Goal: Find specific page/section: Find specific page/section

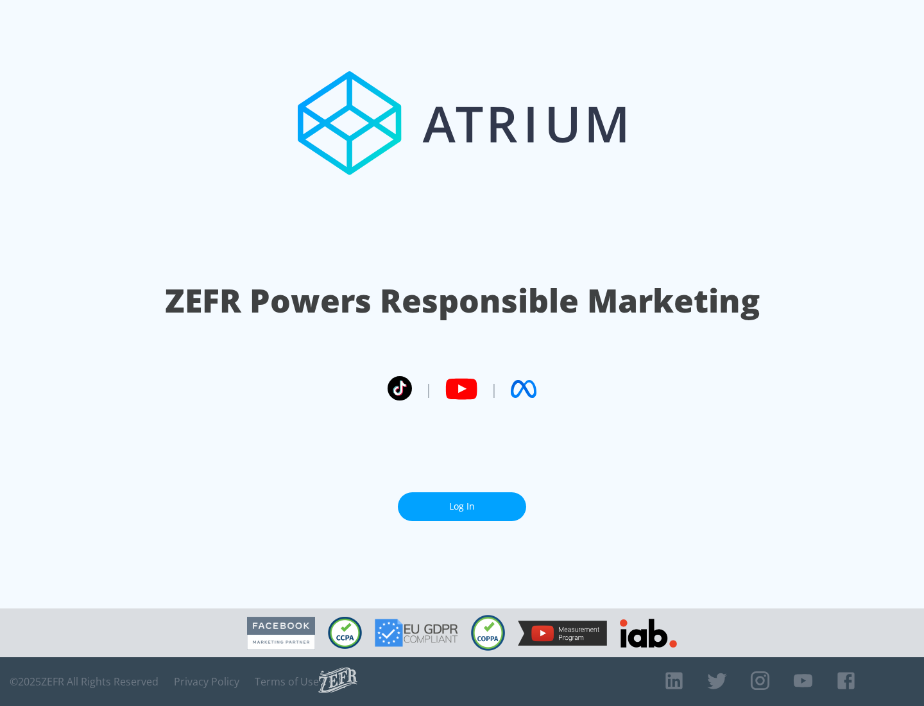
click at [462, 506] on link "Log In" at bounding box center [462, 506] width 128 height 29
